Goal: Find specific page/section: Find specific page/section

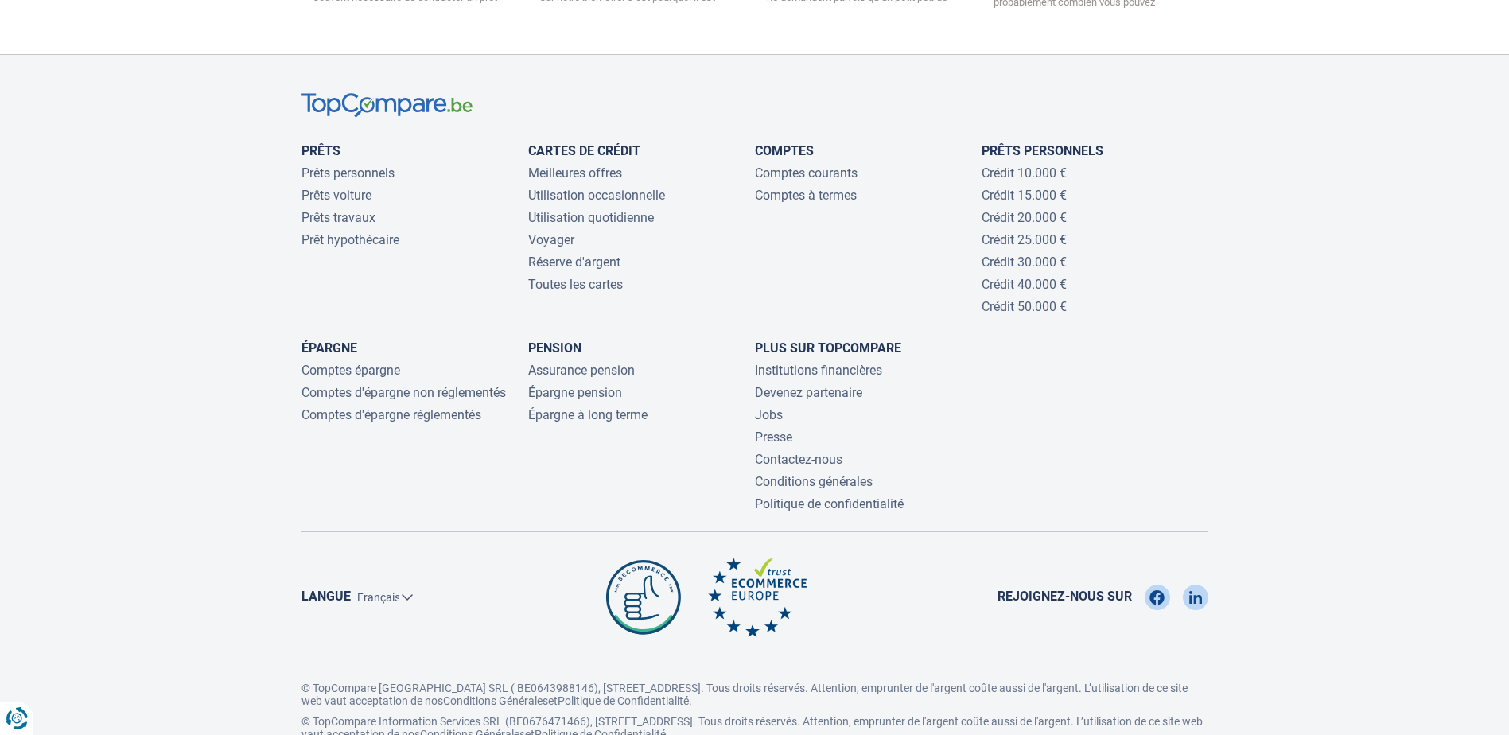
scroll to position [3463, 0]
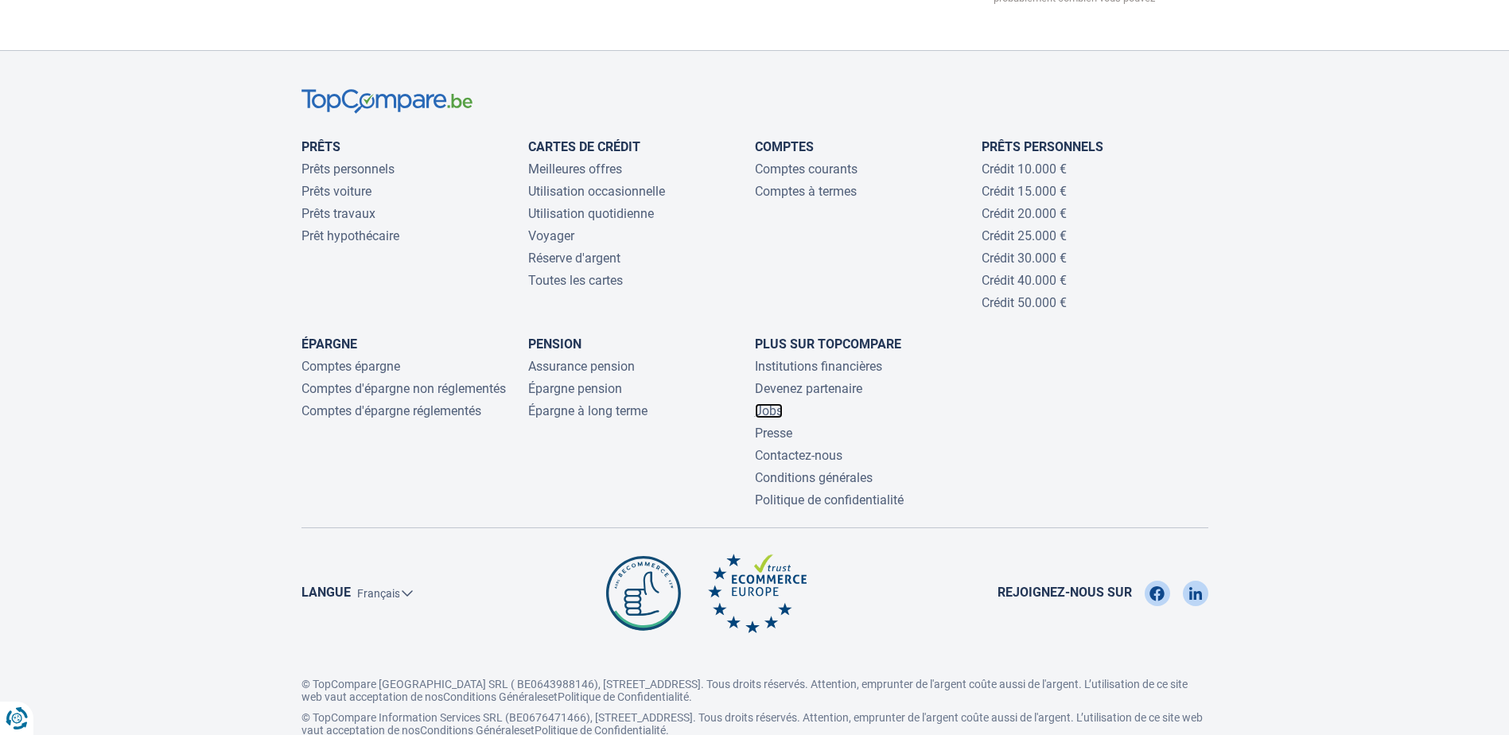
click at [762, 403] on link "Jobs" at bounding box center [769, 410] width 28 height 15
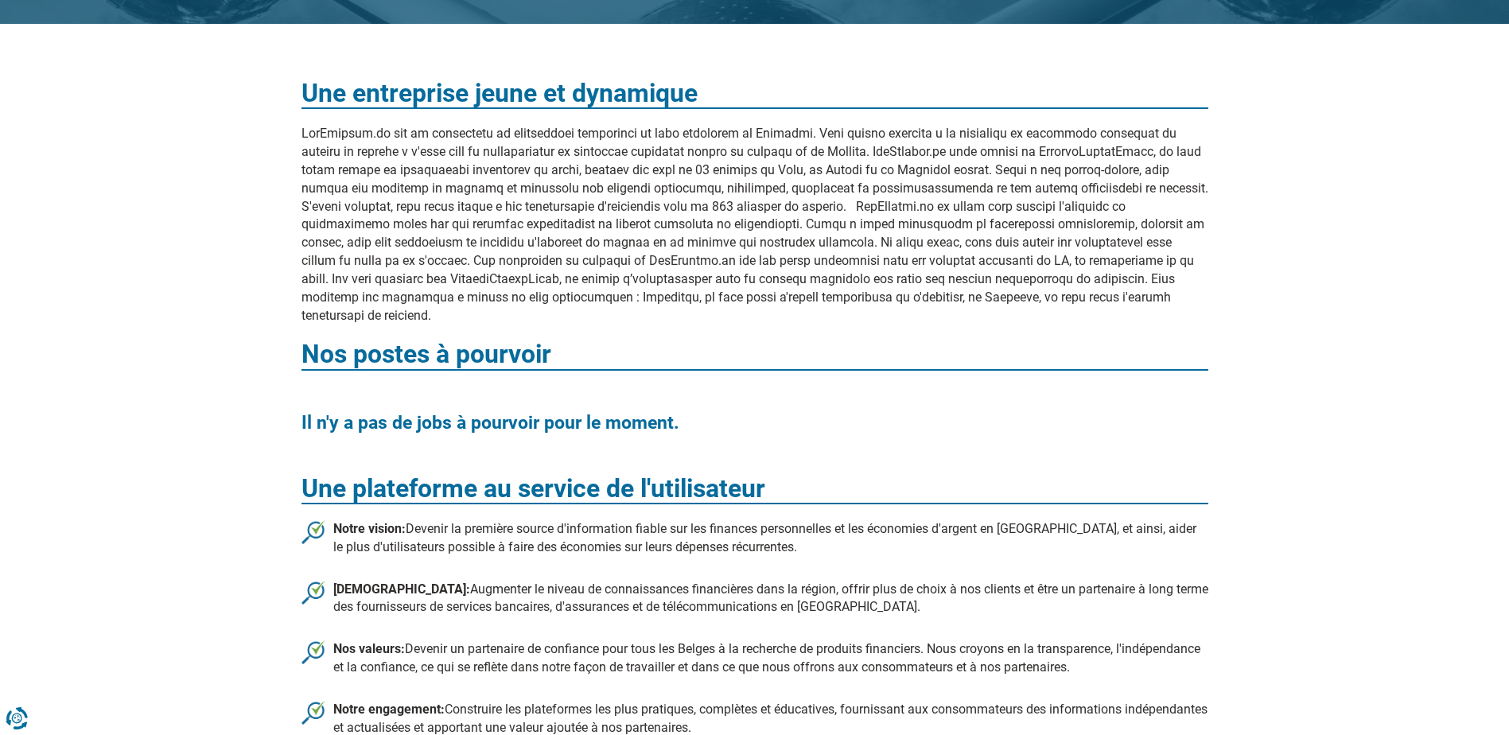
scroll to position [398, 0]
